Goal: Check status

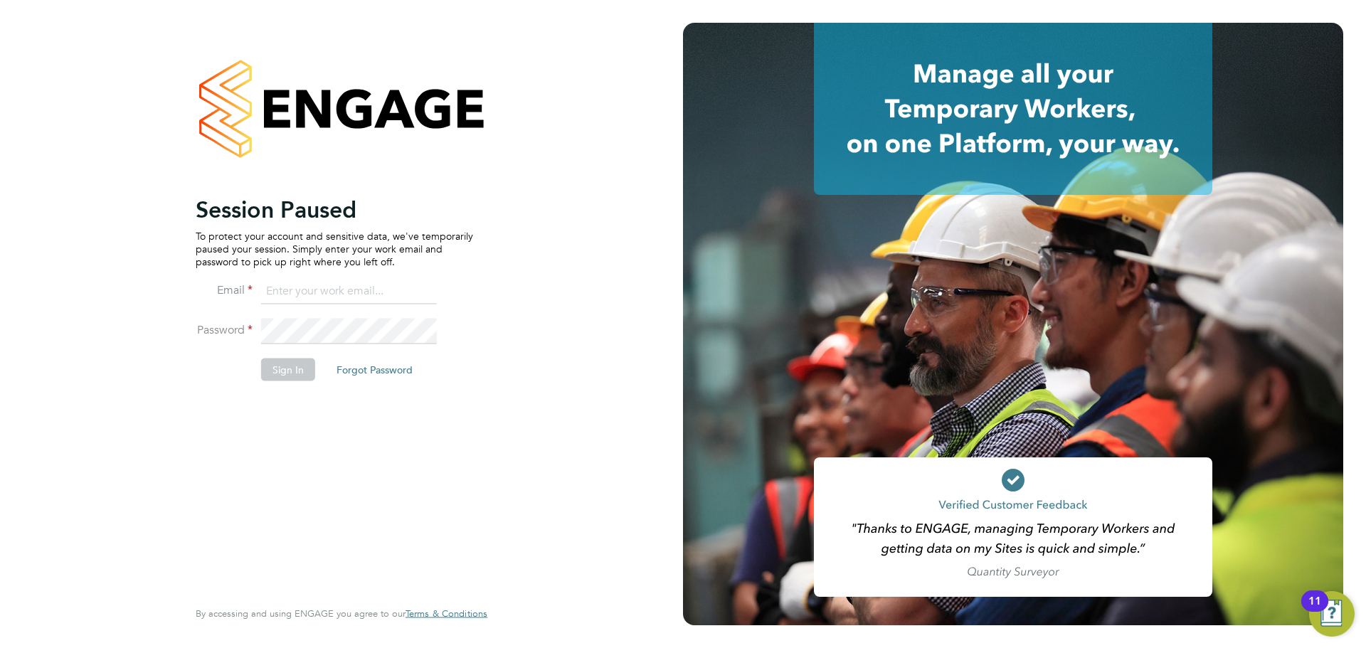
type input "louis@xede.co.uk"
click at [280, 376] on button "Sign In" at bounding box center [288, 369] width 54 height 23
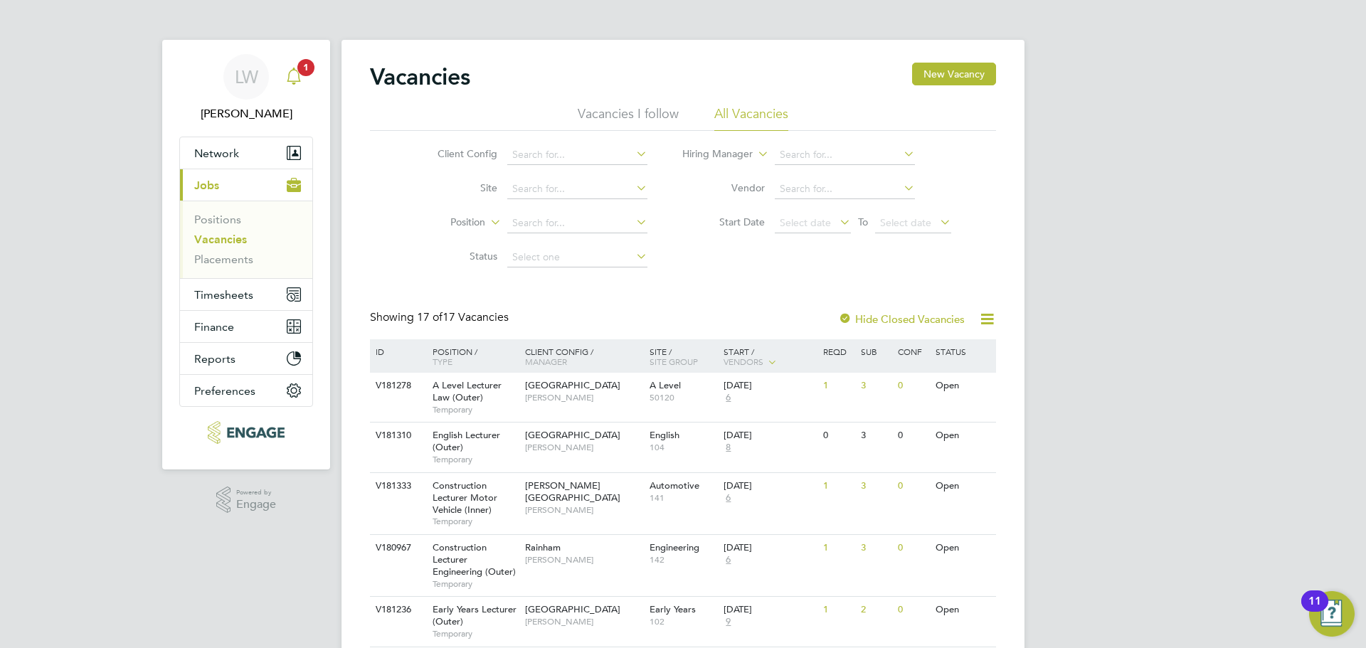
click at [295, 73] on icon "Main navigation" at bounding box center [293, 76] width 17 height 17
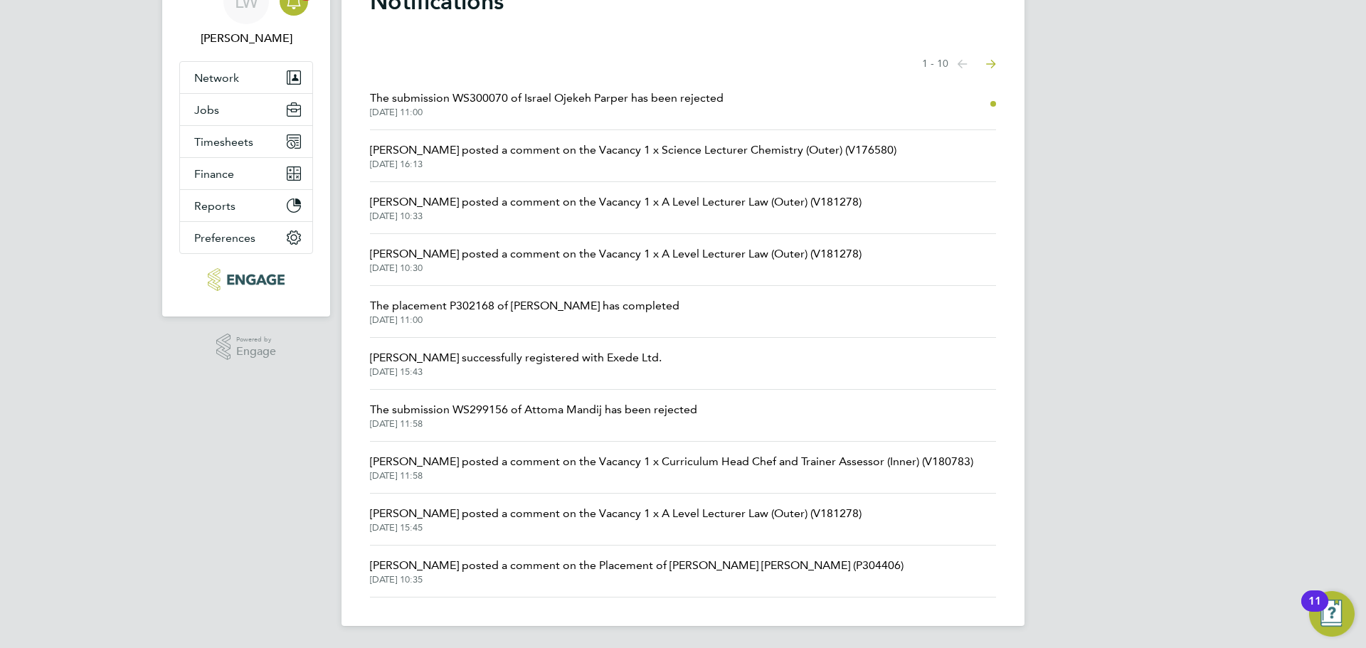
scroll to position [76, 0]
click at [991, 63] on icon "Select page of notifications list" at bounding box center [991, 63] width 10 height 9
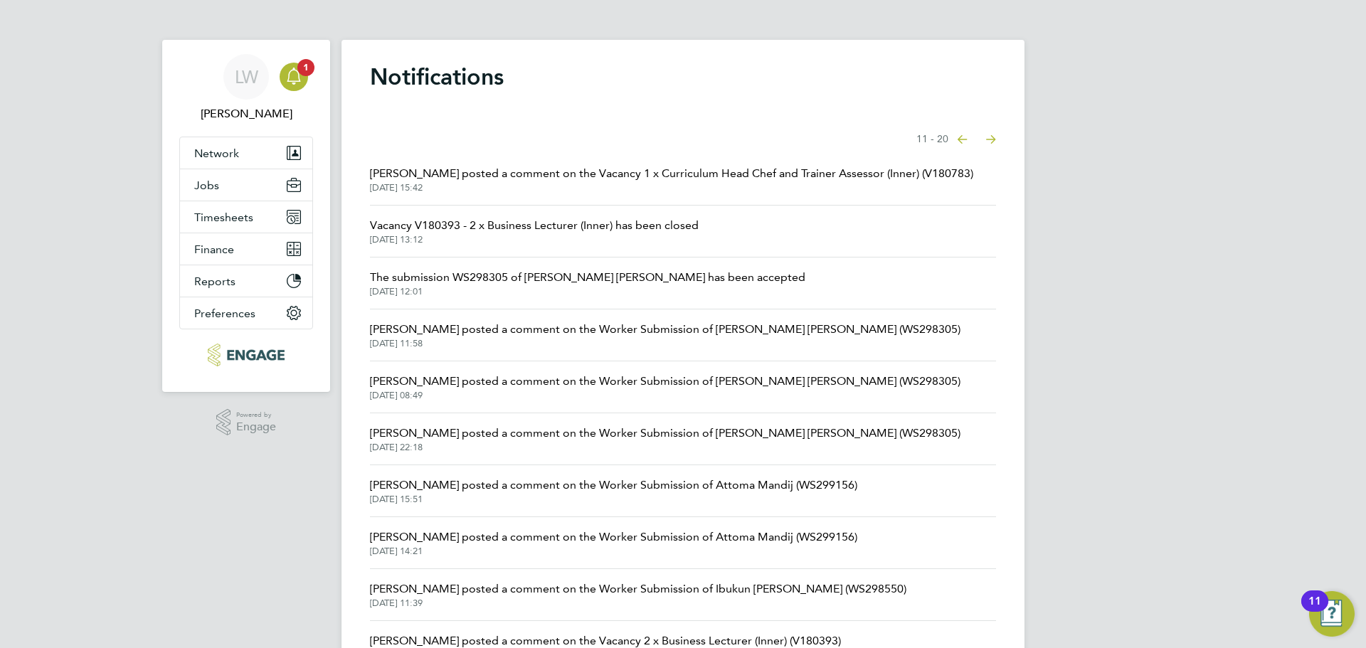
click at [554, 273] on span "The submission WS298305 of [PERSON_NAME] [PERSON_NAME] has been accepted" at bounding box center [587, 277] width 435 height 17
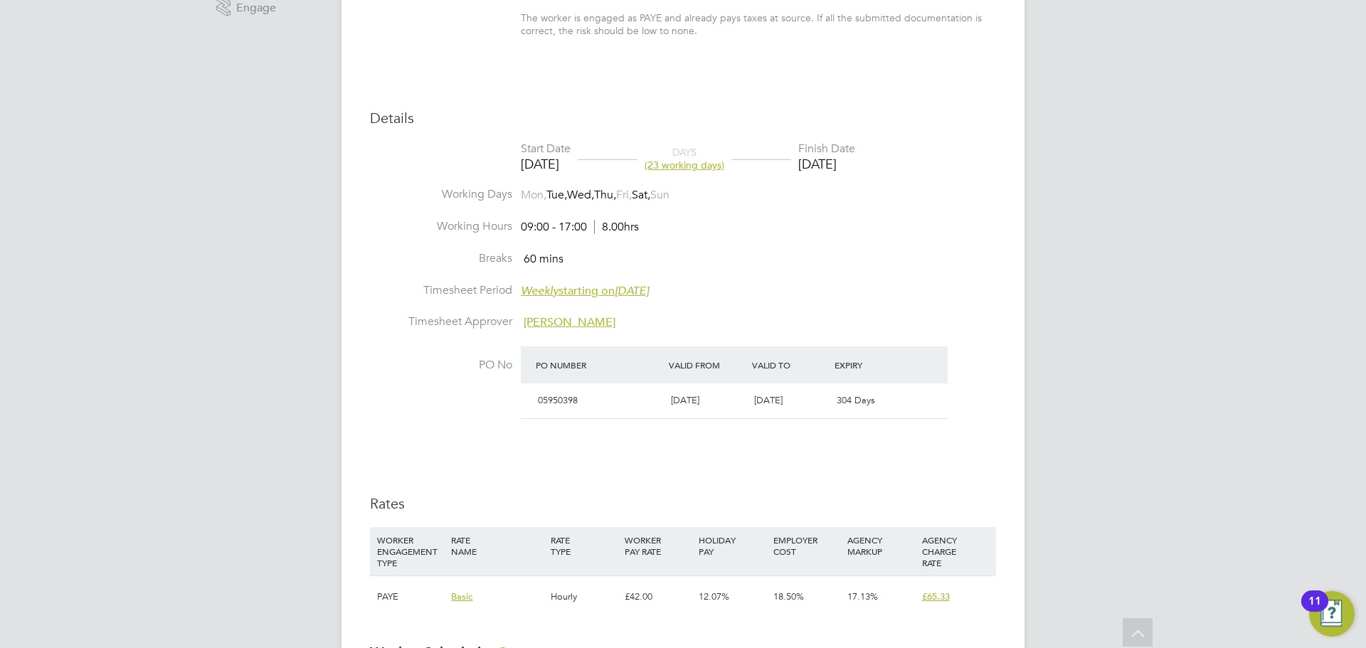
scroll to position [427, 0]
